Goal: Navigation & Orientation: Find specific page/section

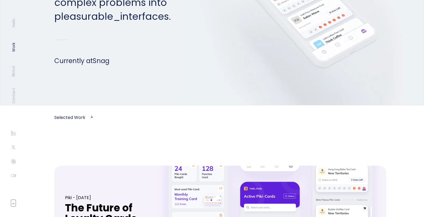
scroll to position [147, 0]
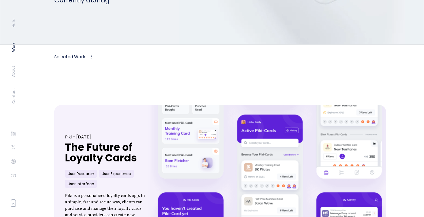
click at [228, 129] on link at bounding box center [269, 186] width 255 height 179
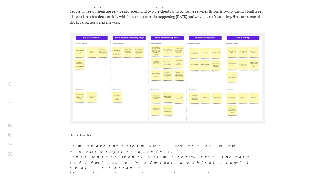
scroll to position [951, 0]
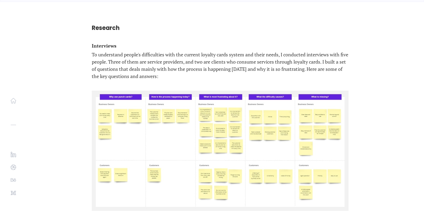
click at [201, 48] on p "Interviews" at bounding box center [220, 45] width 257 height 5
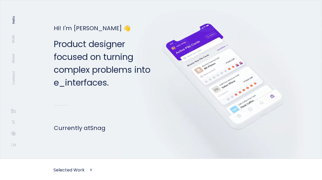
scroll to position [141, 0]
